Goal: Task Accomplishment & Management: Complete application form

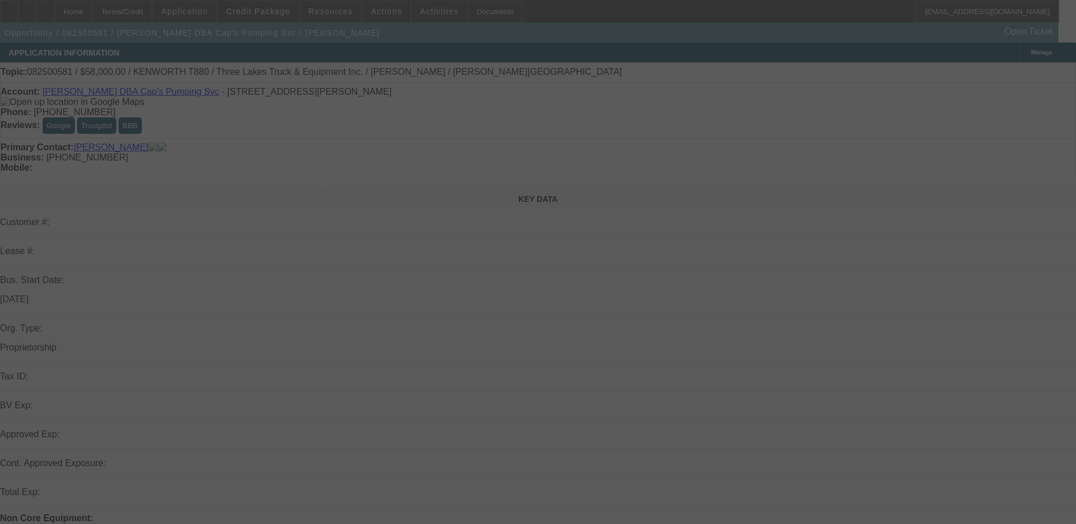
click at [203, 13] on div at bounding box center [538, 262] width 1076 height 524
click at [204, 10] on div at bounding box center [538, 262] width 1076 height 524
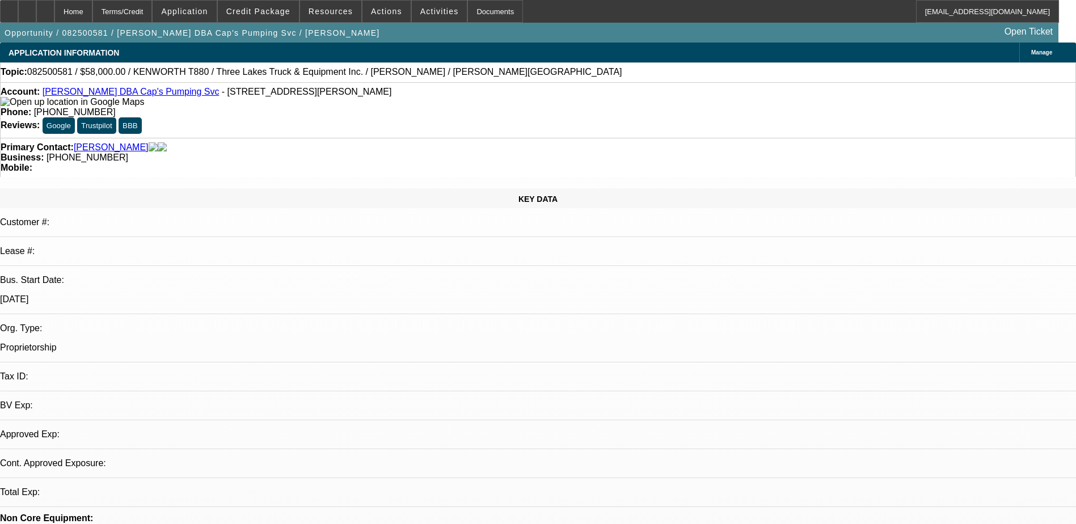
select select "0"
select select "1"
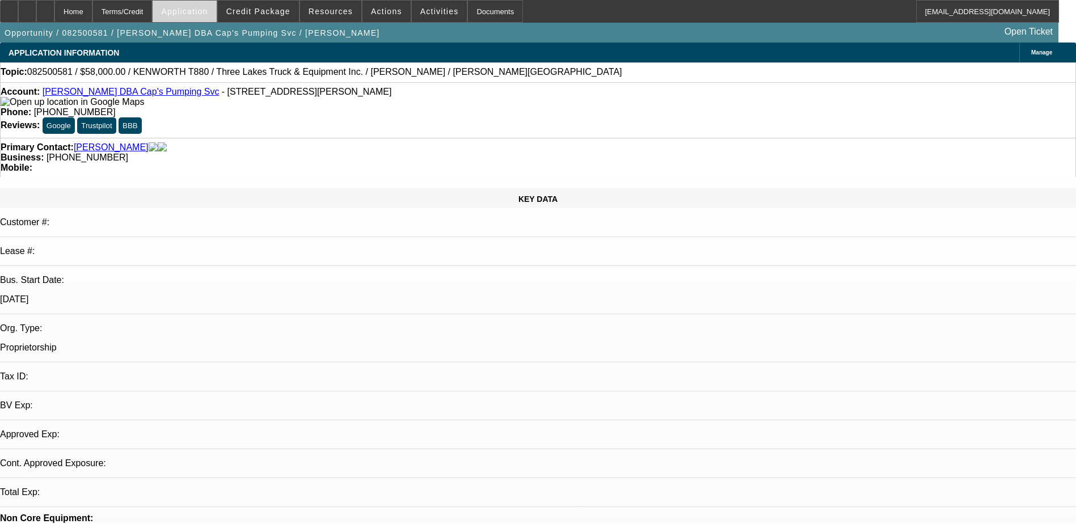
select select "6"
click at [208, 12] on span "Application" at bounding box center [184, 11] width 47 height 9
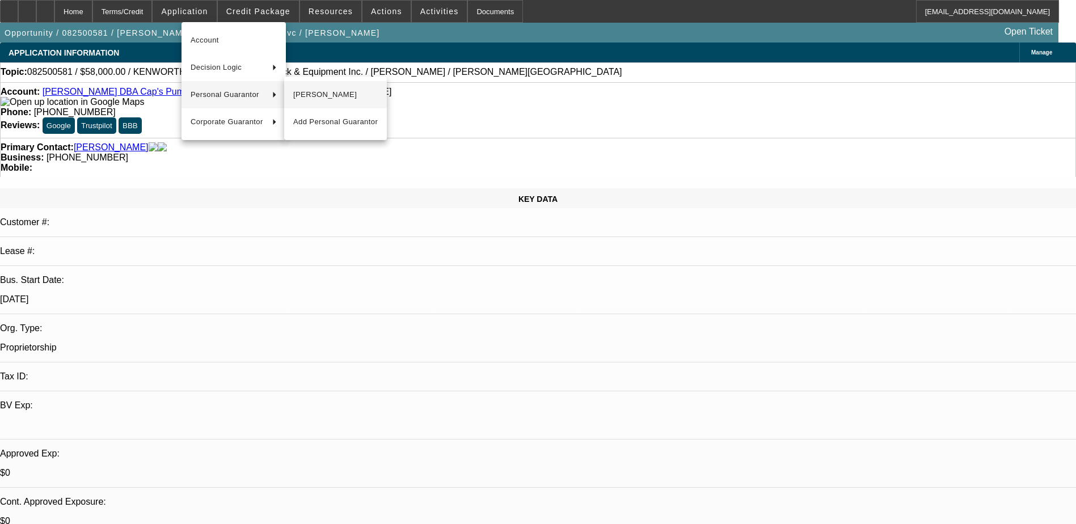
click at [330, 101] on span "Bradley Mahoney" at bounding box center [335, 95] width 85 height 14
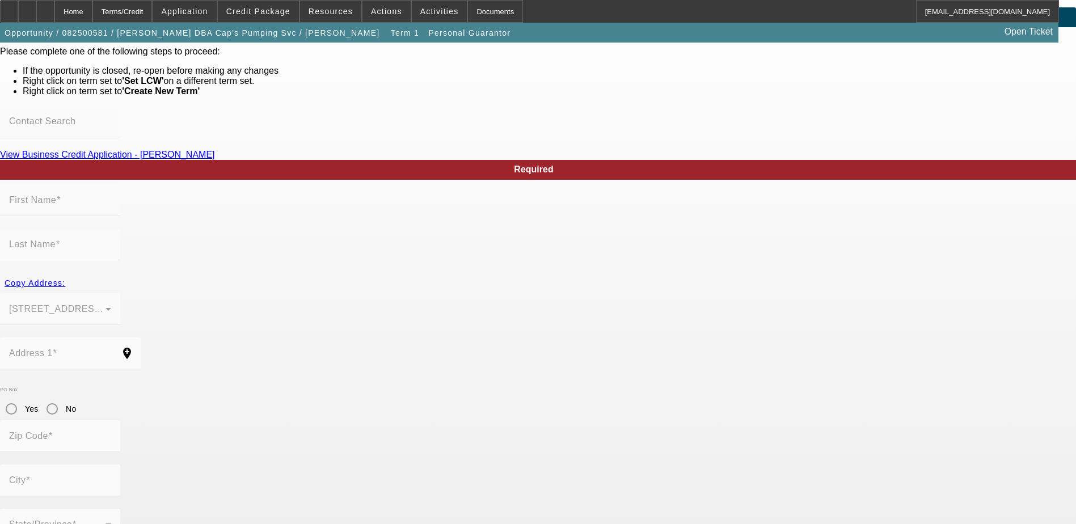
type input "Bradley"
type input "Mahoney"
type input "21323 Faylor Road"
radio input "true"
type input "49625"
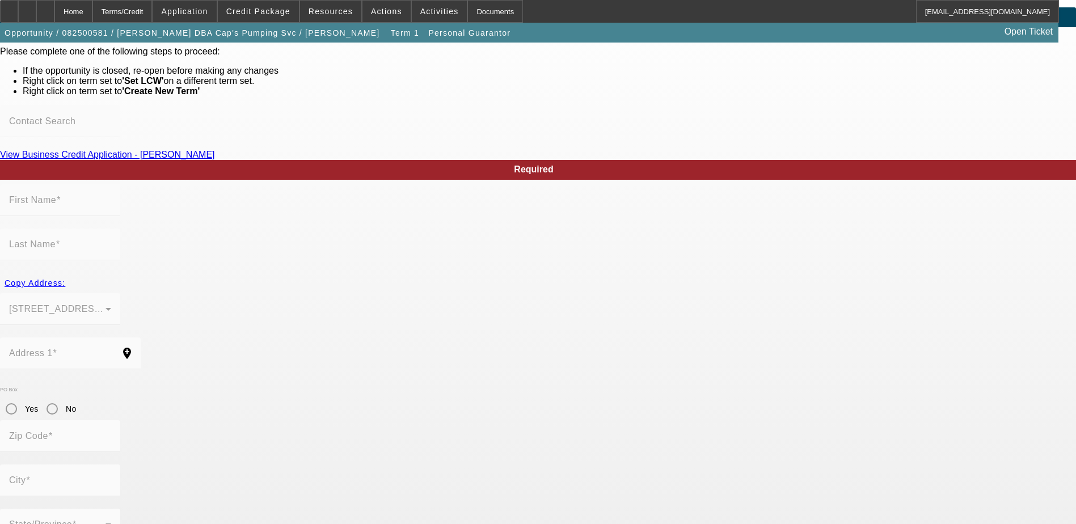
type input "Copemish"
type input "(231) 590-6881"
type input "100"
type input "377-98-3285"
type input "mahoney231@gmail.com"
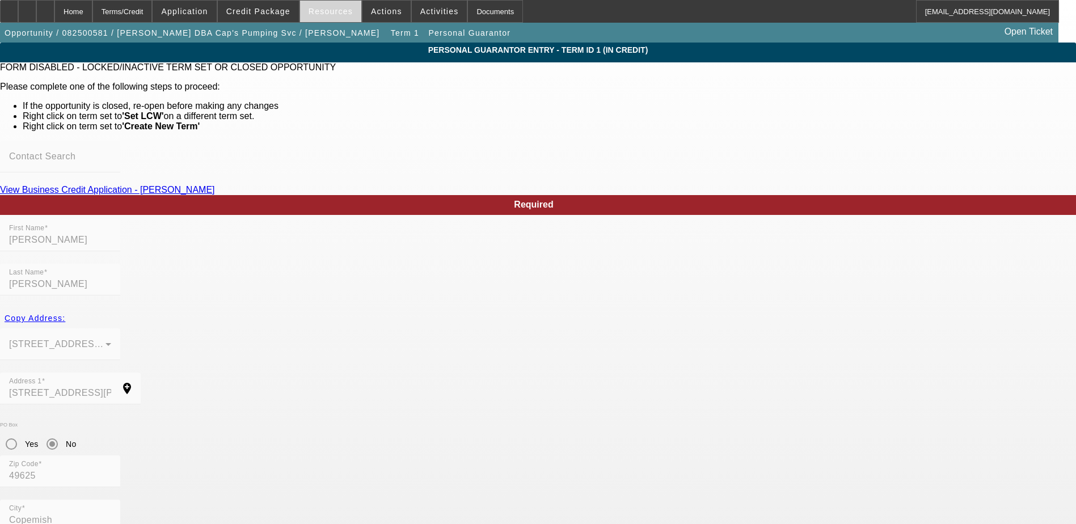
click at [344, 2] on span at bounding box center [330, 11] width 61 height 27
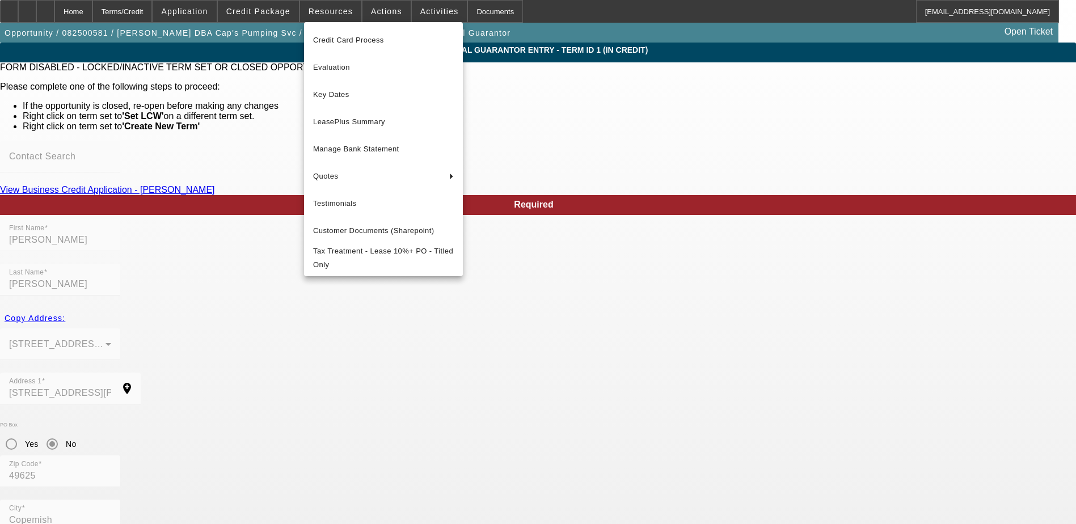
click at [395, 9] on div at bounding box center [538, 262] width 1076 height 524
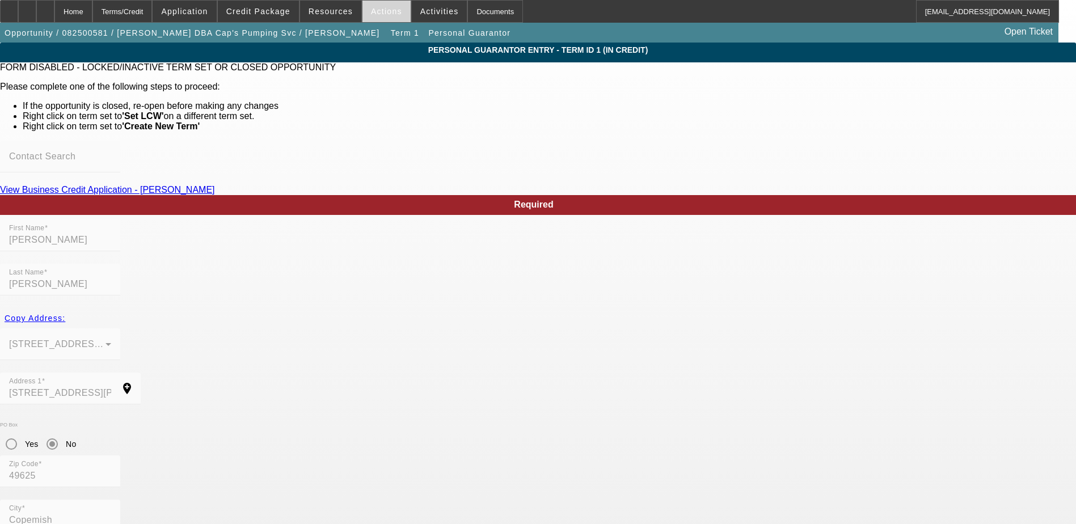
click at [382, 11] on span "Actions" at bounding box center [386, 11] width 31 height 9
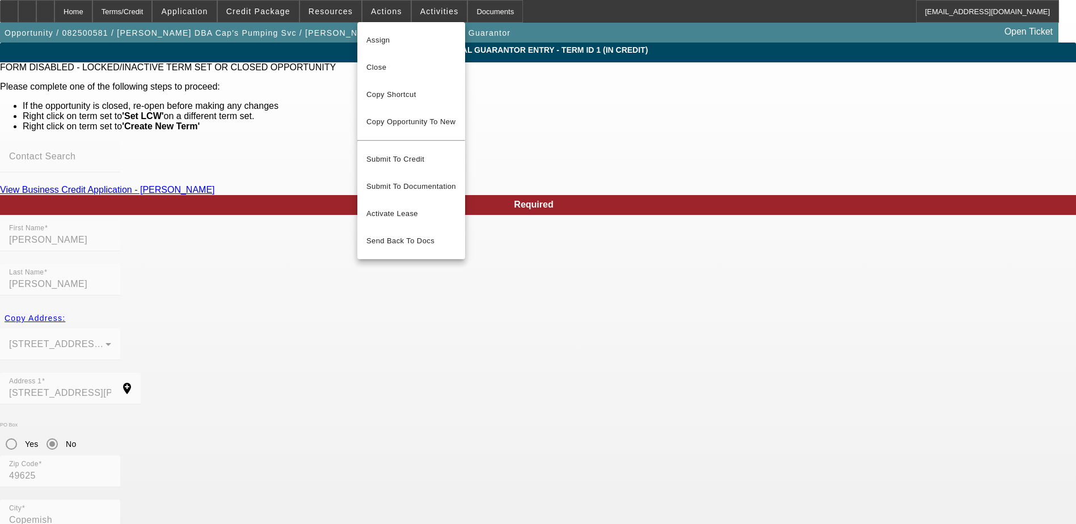
click at [267, 4] on div at bounding box center [538, 262] width 1076 height 524
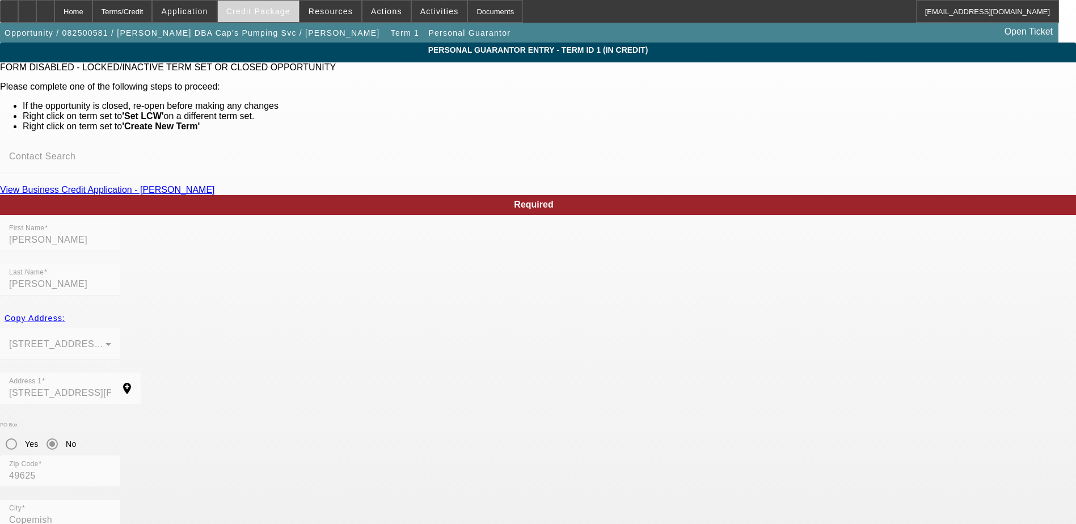
click at [266, 7] on span "Credit Package" at bounding box center [258, 11] width 64 height 9
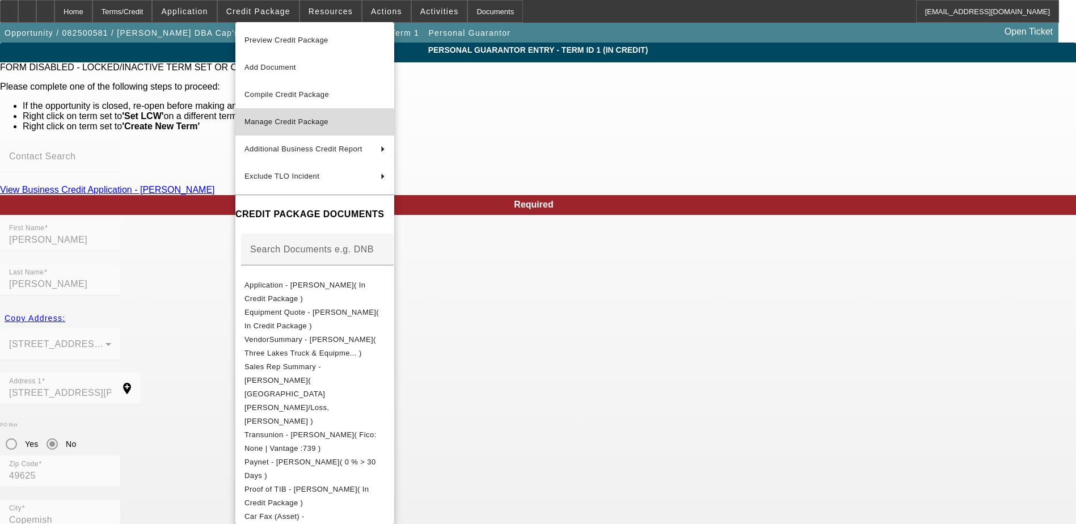
click at [360, 121] on span "Manage Credit Package" at bounding box center [314, 122] width 141 height 14
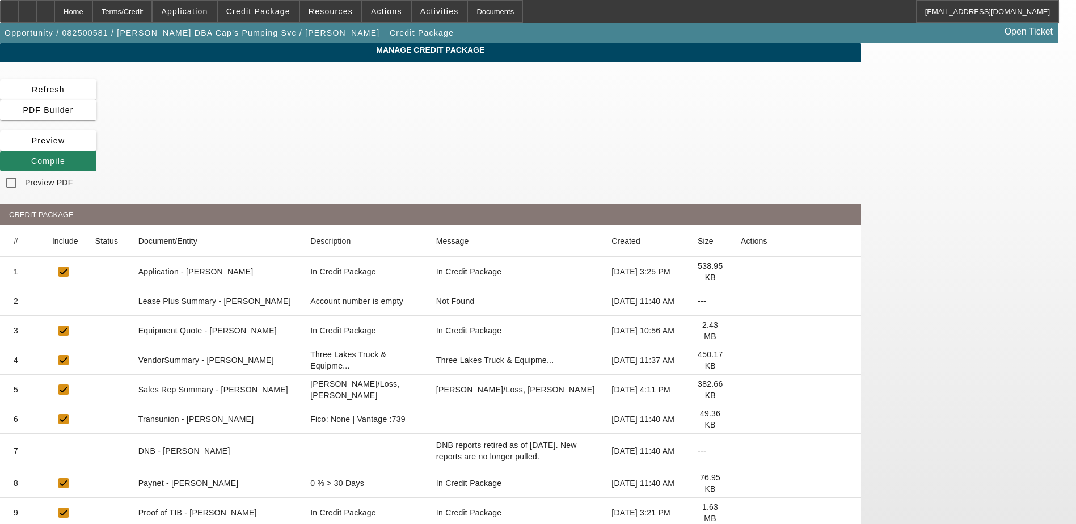
scroll to position [57, 0]
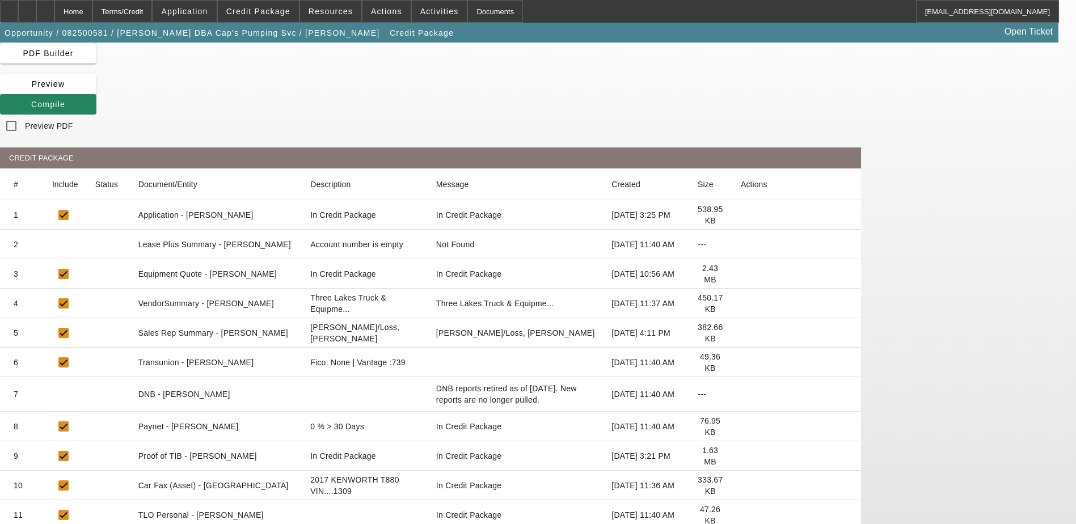
click at [302, 200] on mat-cell "Application - Bradley Mahoney" at bounding box center [215, 214] width 172 height 29
drag, startPoint x: 400, startPoint y: 122, endPoint x: 407, endPoint y: 121, distance: 7.5
click at [302, 200] on mat-cell "Application - Bradley Mahoney" at bounding box center [215, 214] width 172 height 29
click at [431, 348] on mat-cell "Fico: None | Vantage :739" at bounding box center [365, 362] width 129 height 29
click at [292, 348] on mat-cell "Transunion - Mahoney, Bradley" at bounding box center [215, 362] width 172 height 29
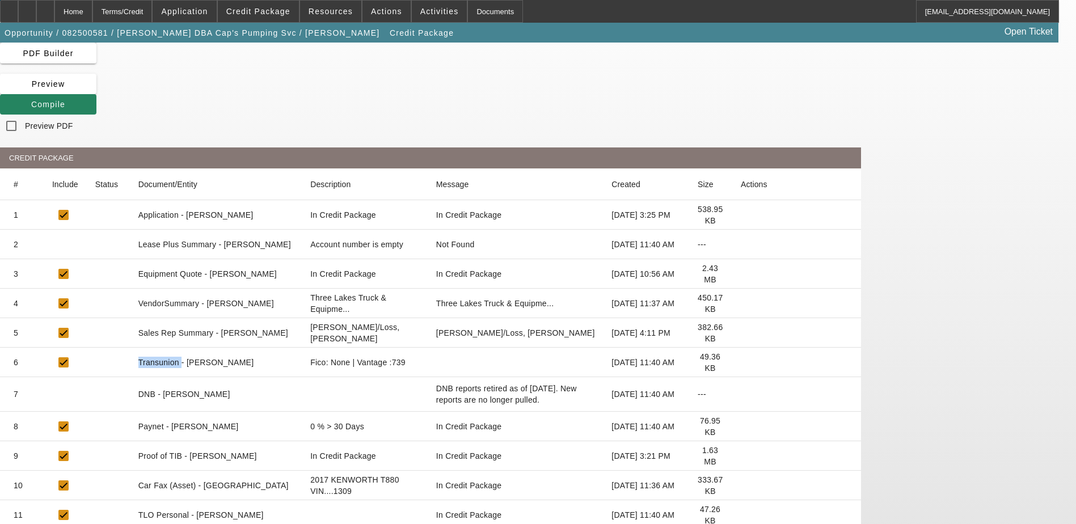
click at [292, 348] on mat-cell "Transunion - Mahoney, Bradley" at bounding box center [215, 362] width 172 height 29
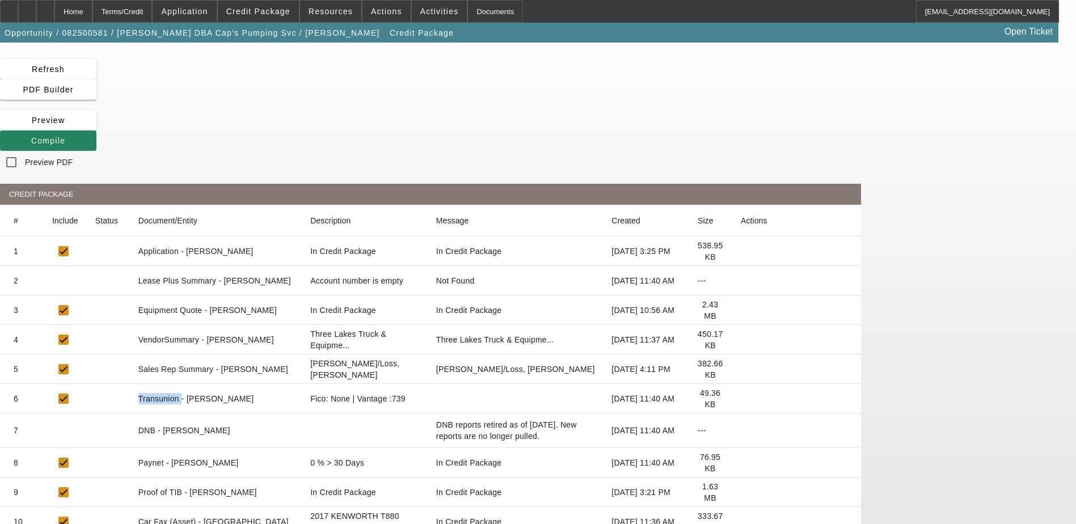
scroll to position [0, 0]
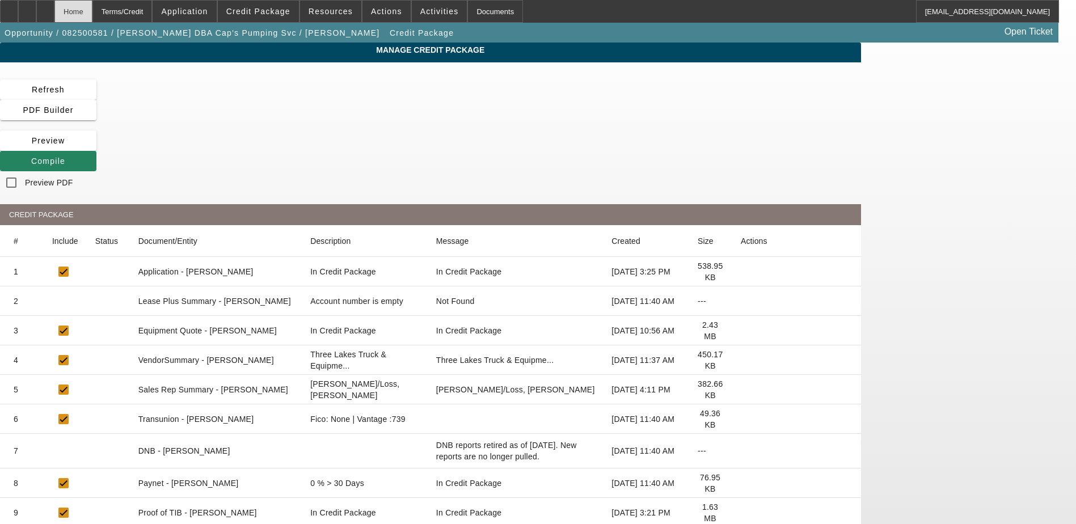
click at [92, 6] on div "Home" at bounding box center [73, 11] width 38 height 23
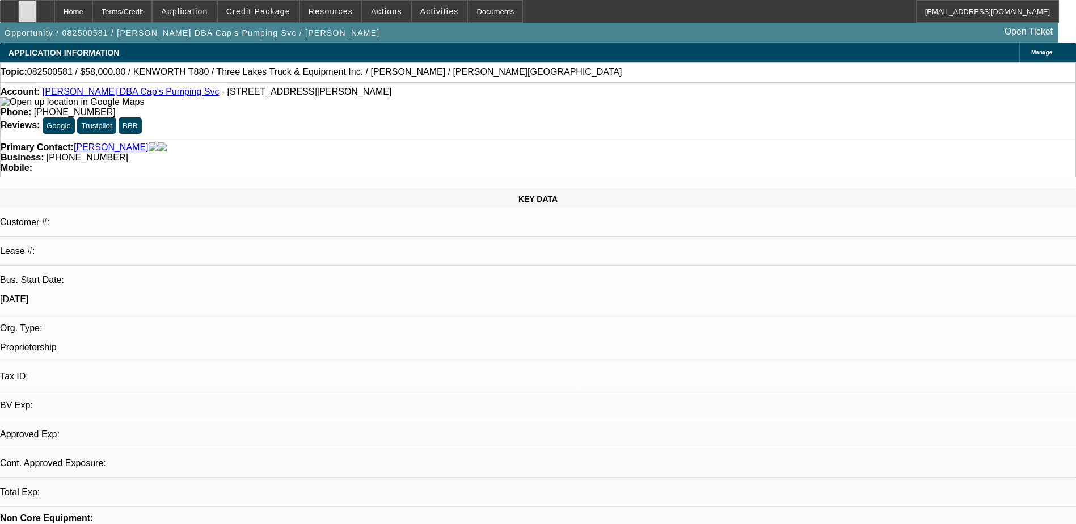
select select "0"
select select "6"
click at [27, 7] on icon at bounding box center [27, 7] width 0 height 0
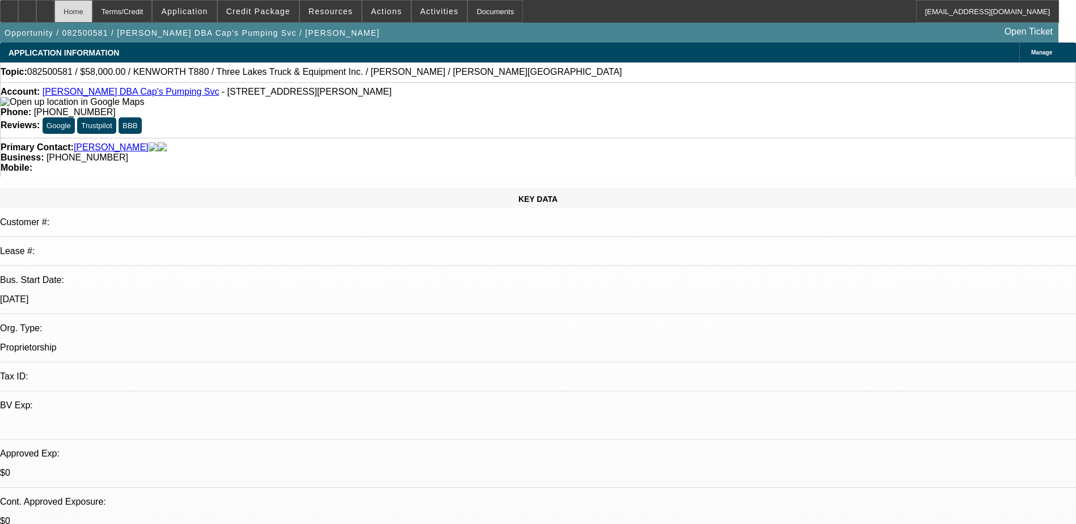
click at [92, 7] on div "Home" at bounding box center [73, 11] width 38 height 23
click at [150, 2] on div "Terms/Credit" at bounding box center [122, 11] width 60 height 23
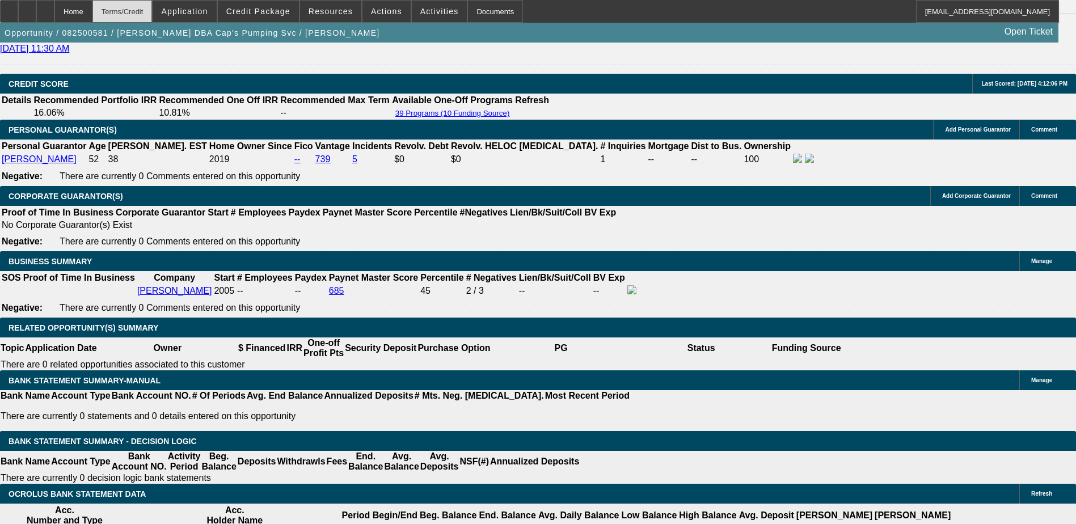
click at [149, 3] on div "Terms/Credit" at bounding box center [122, 11] width 60 height 23
click at [208, 7] on span "Application" at bounding box center [184, 11] width 47 height 9
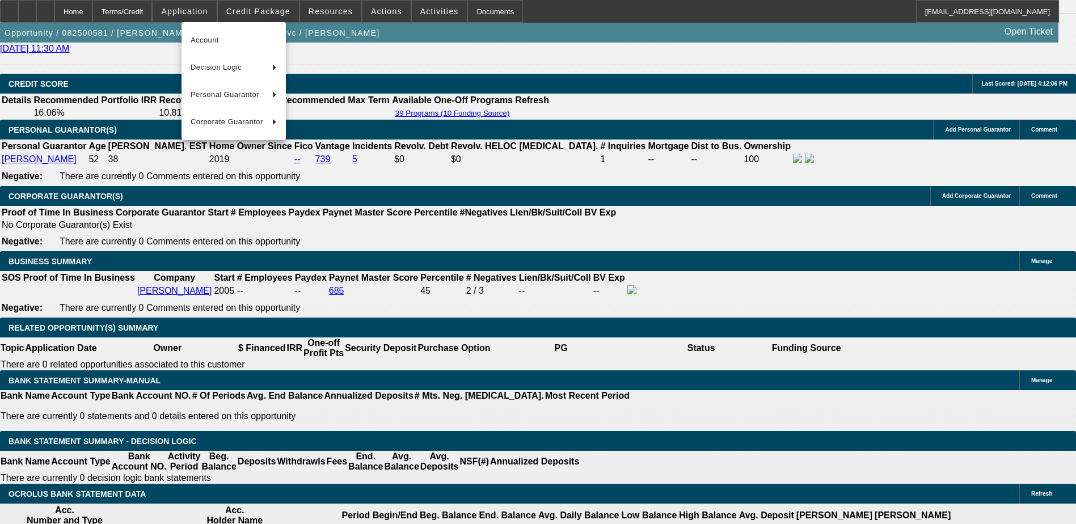
click at [259, 3] on div at bounding box center [538, 262] width 1076 height 524
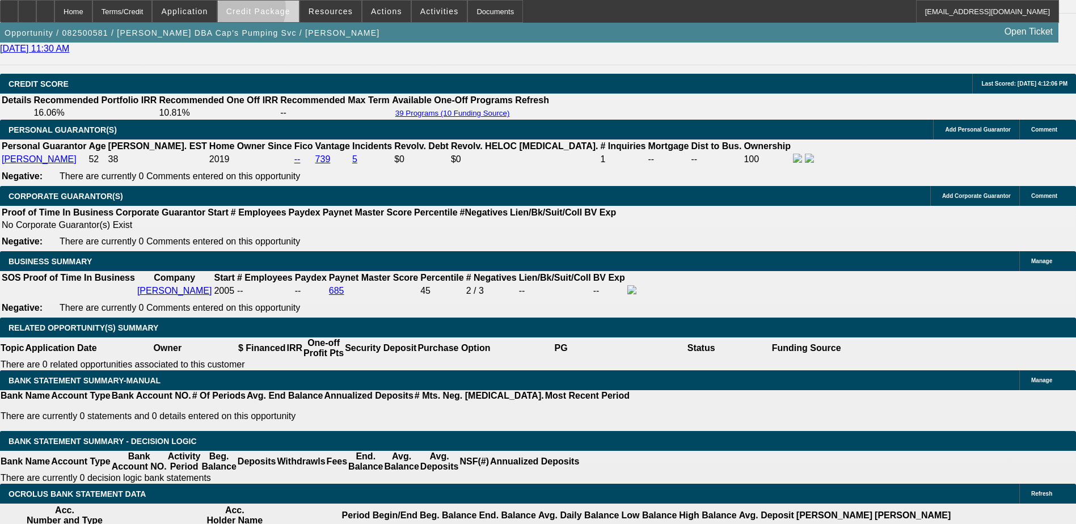
click at [259, 11] on span "Credit Package" at bounding box center [258, 11] width 64 height 9
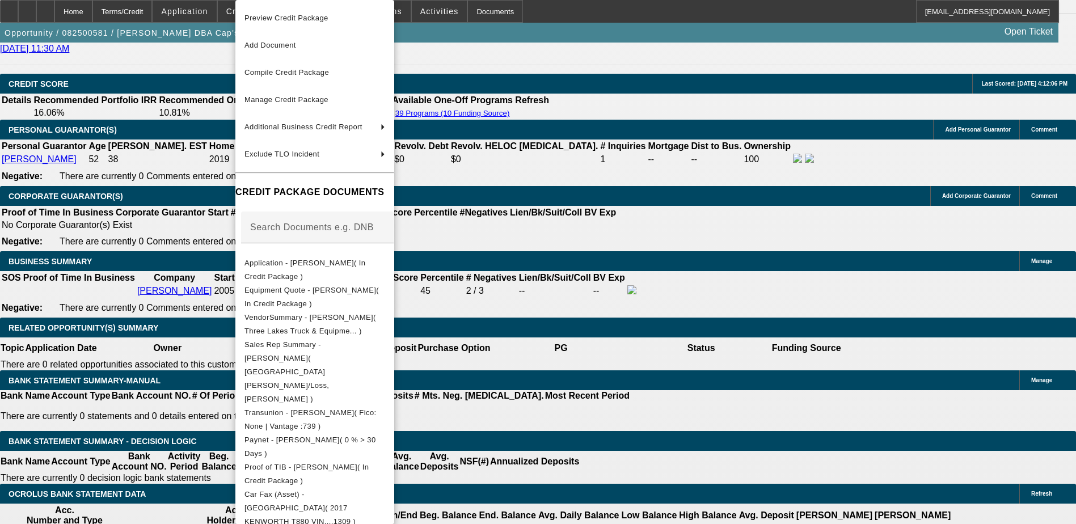
click at [588, 88] on div at bounding box center [538, 262] width 1076 height 524
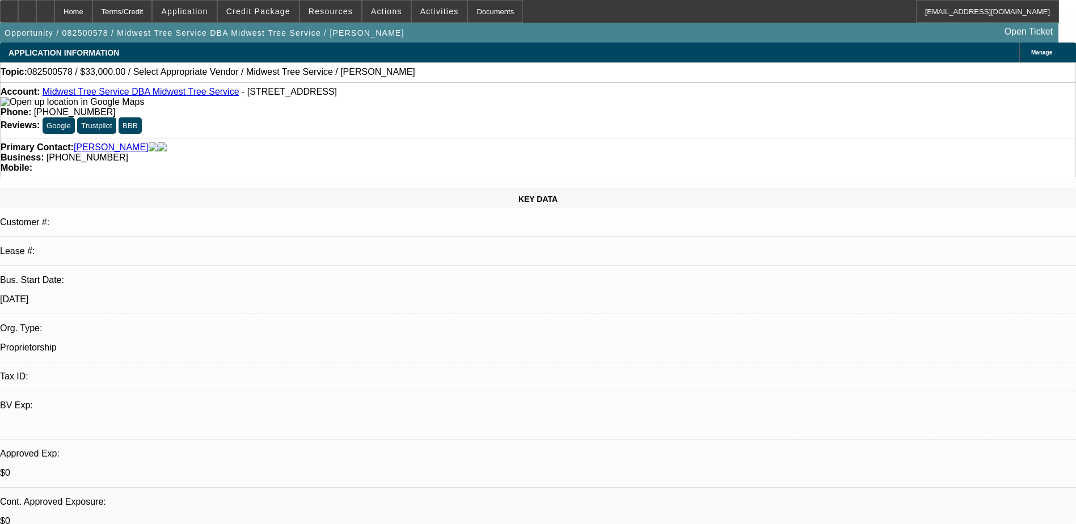
select select "0"
select select "2"
select select "0.1"
select select "4"
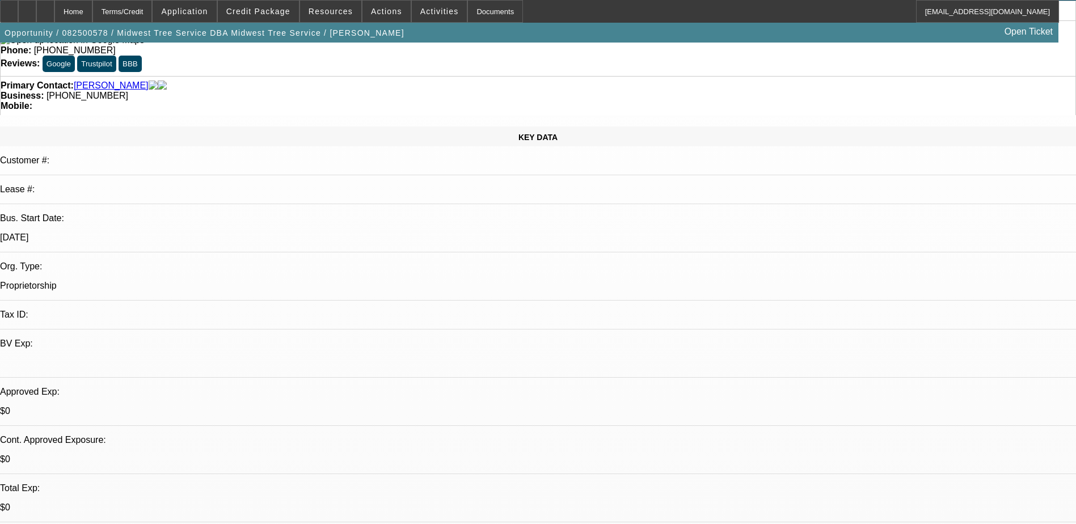
scroll to position [57, 0]
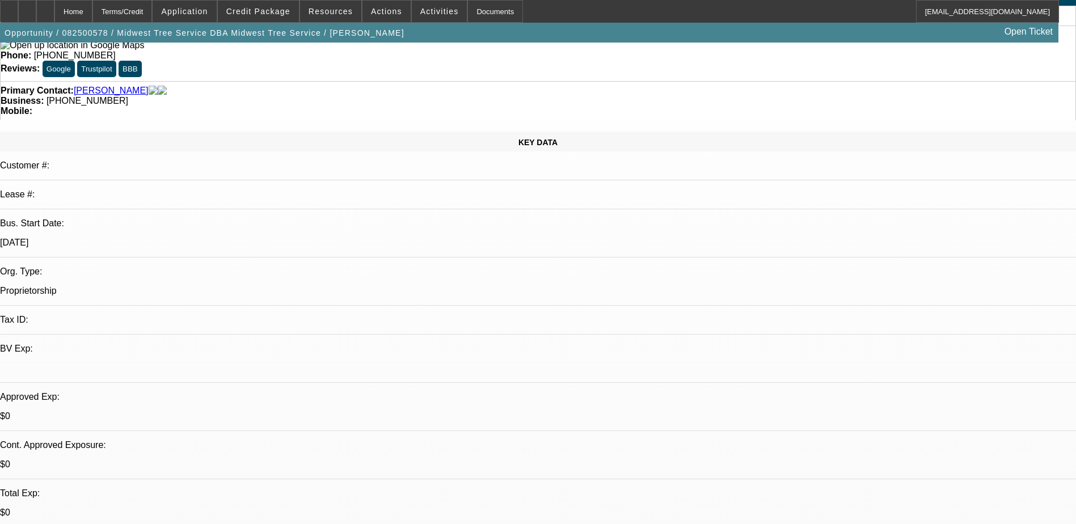
click at [272, 19] on span at bounding box center [258, 11] width 81 height 27
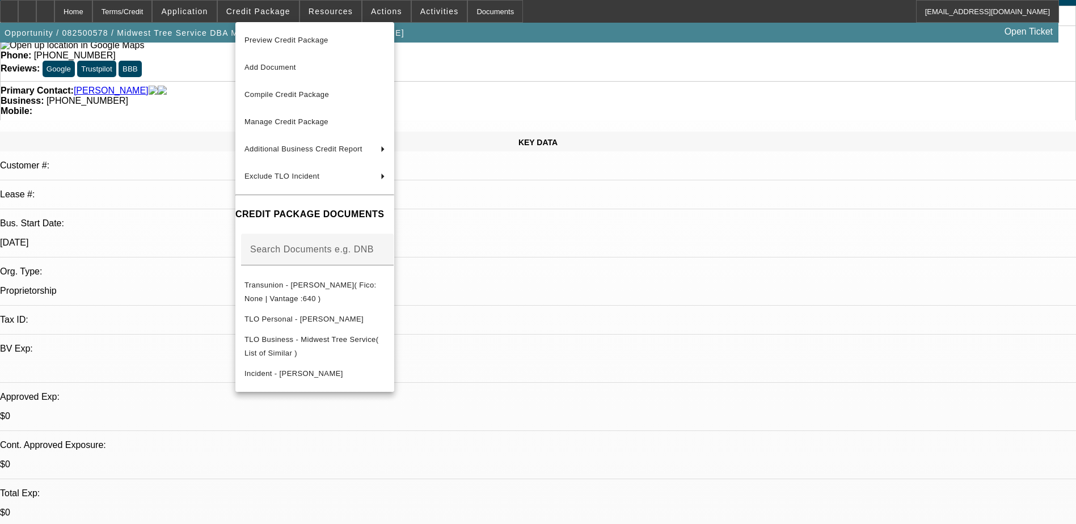
click at [272, 18] on div at bounding box center [538, 262] width 1076 height 524
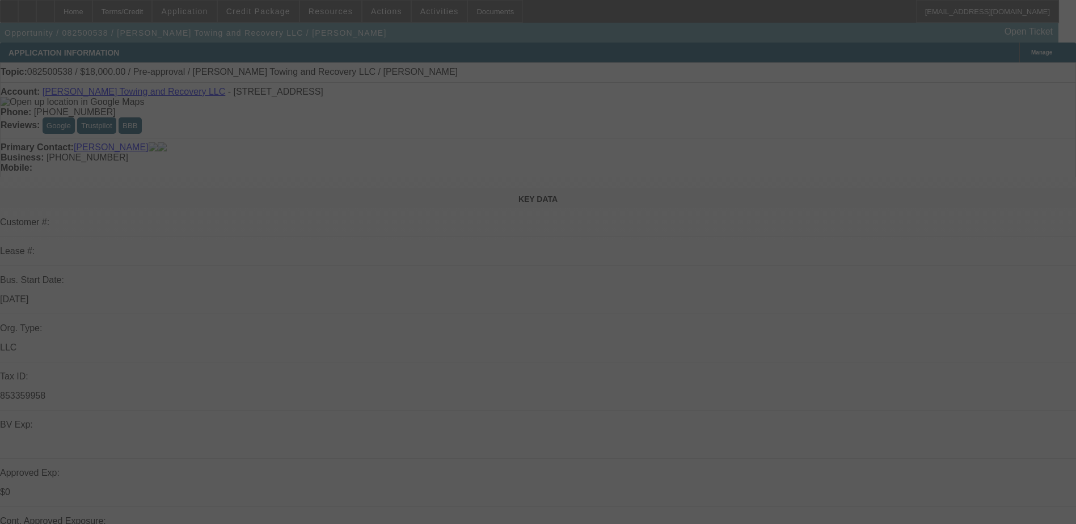
select select "0"
select select "2"
select select "0.1"
select select "4"
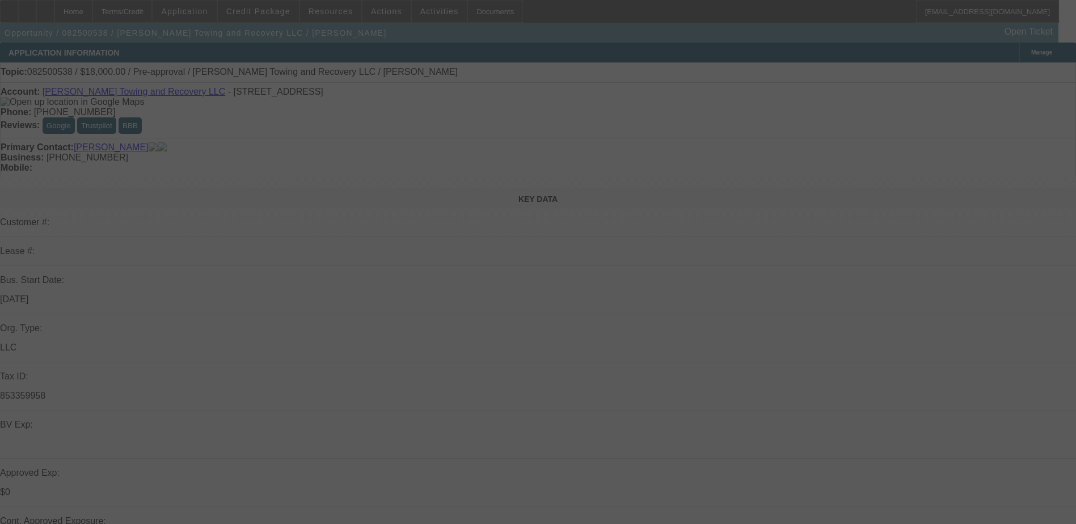
select select "0"
select select "2"
select select "0.1"
select select "4"
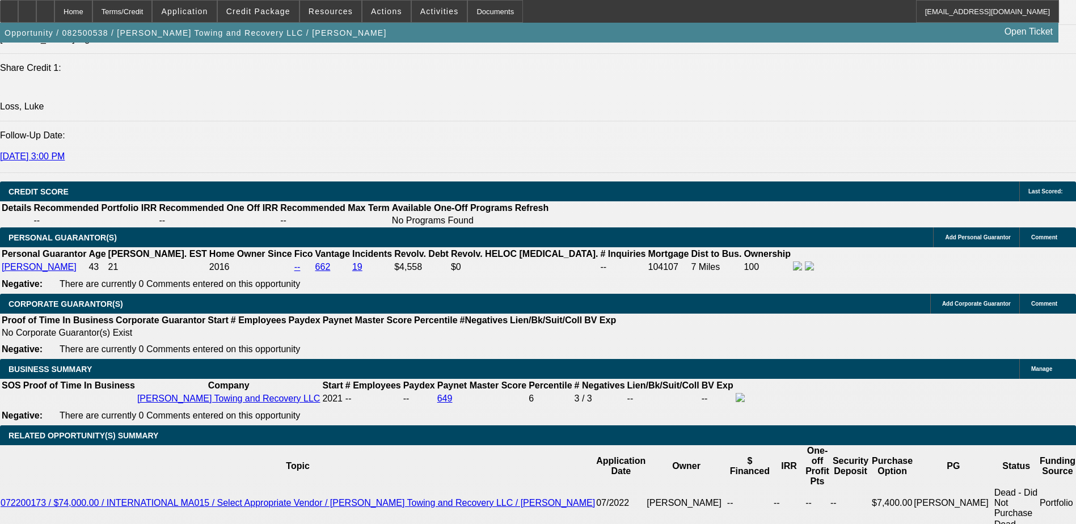
scroll to position [1531, 0]
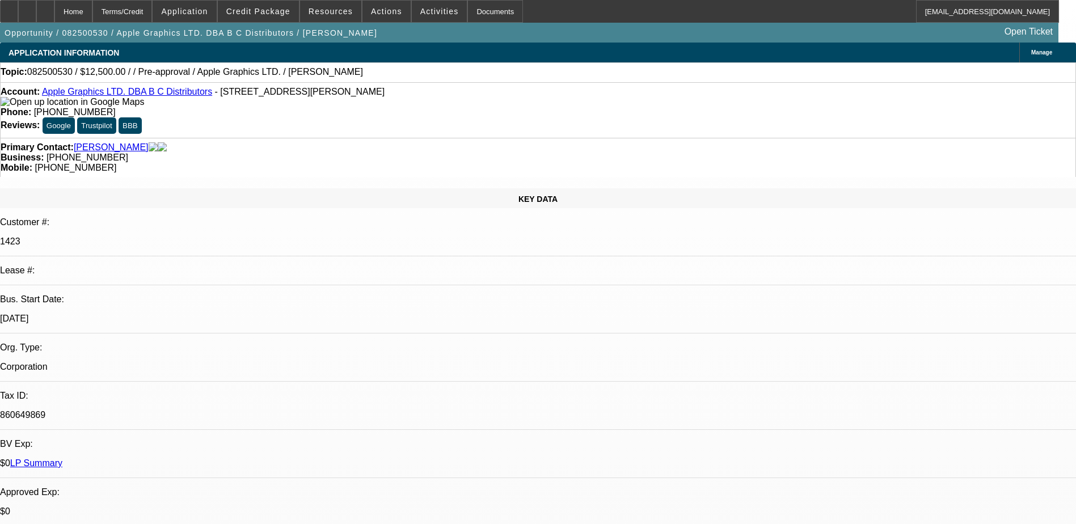
select select "0"
select select "2"
select select "0.1"
select select "4"
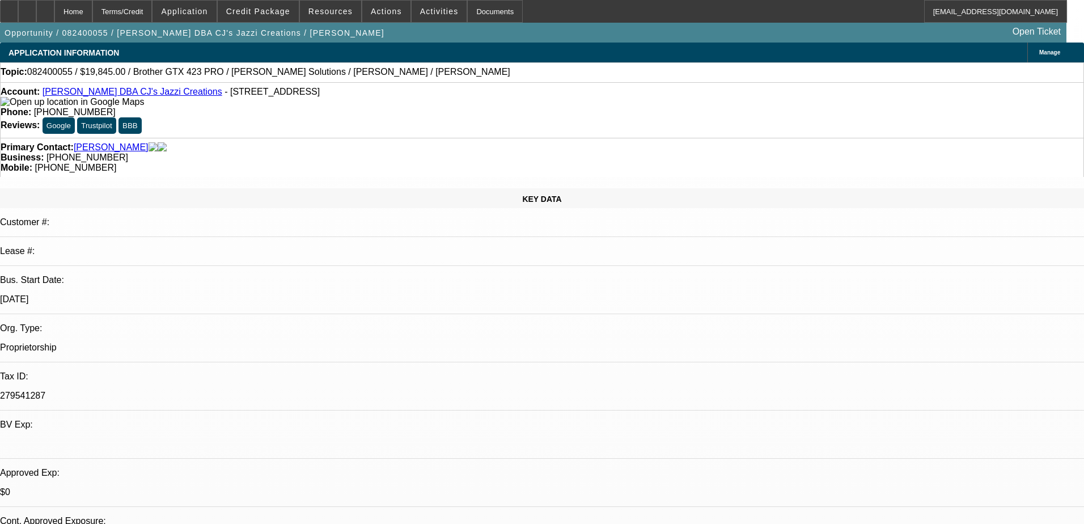
select select "0"
select select "6"
select select "0"
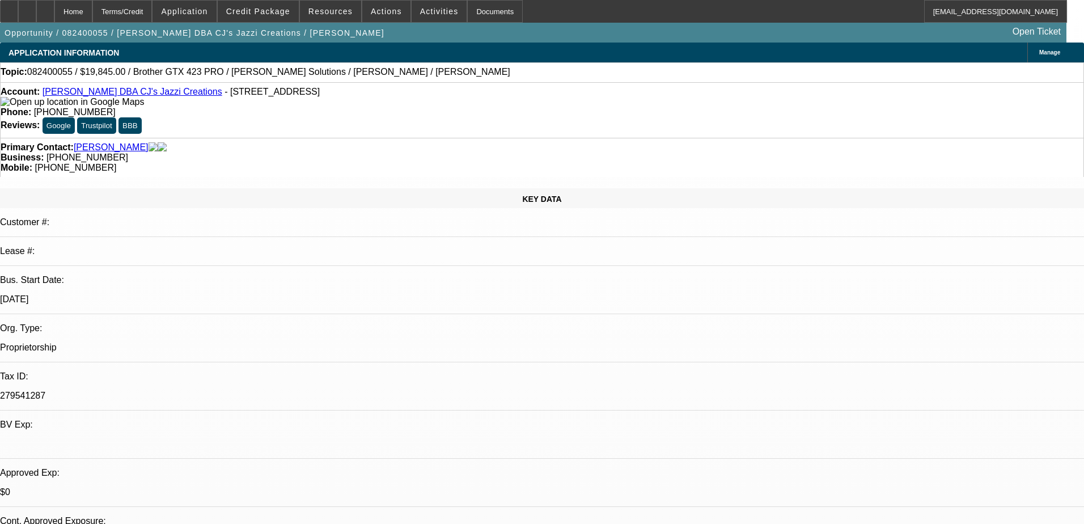
select select "0"
select select "6"
select select "0"
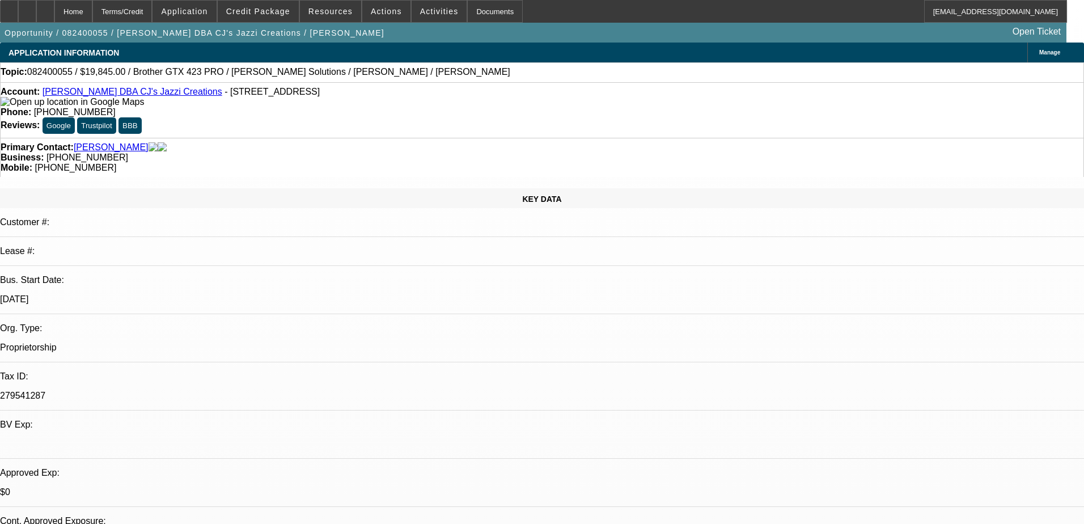
select select "0"
select select "6"
select select "0"
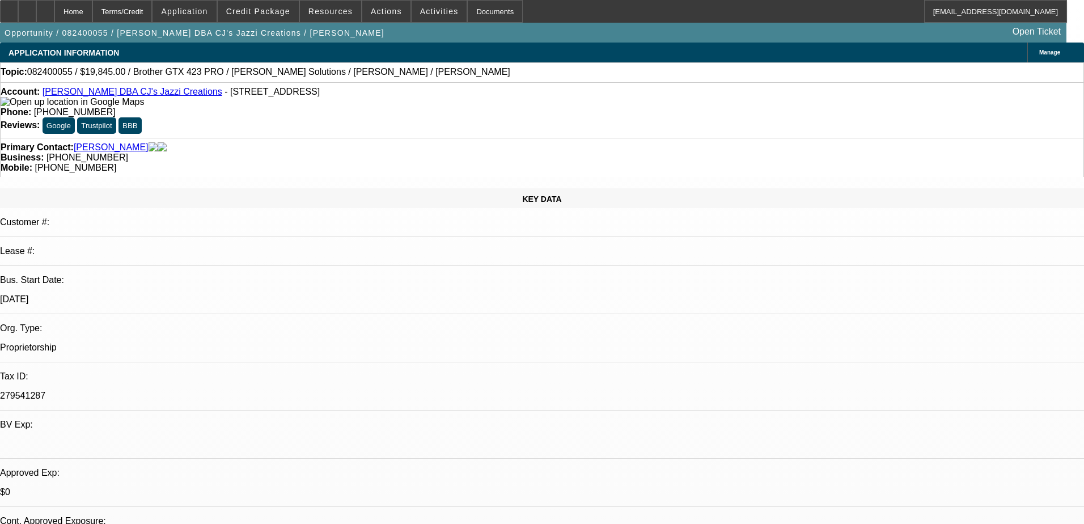
select select "6"
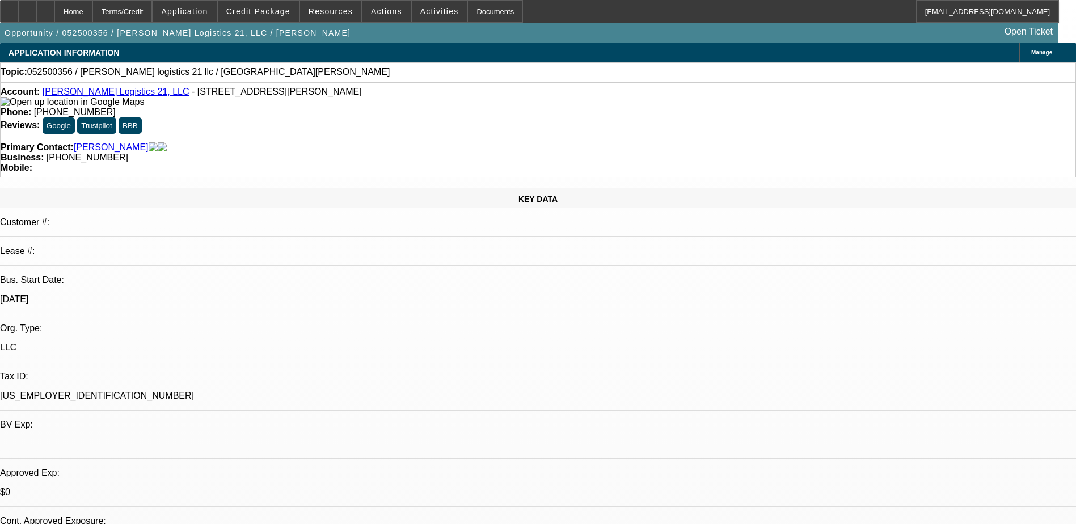
select select "0"
select select "2"
select select "0.1"
select select "4"
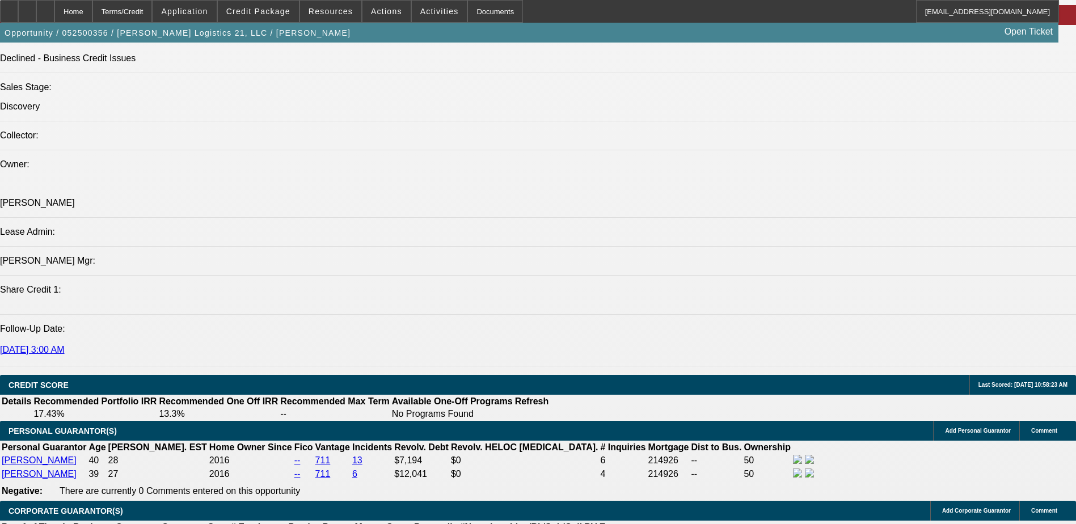
scroll to position [1134, 0]
